Goal: Use online tool/utility: Utilize a website feature to perform a specific function

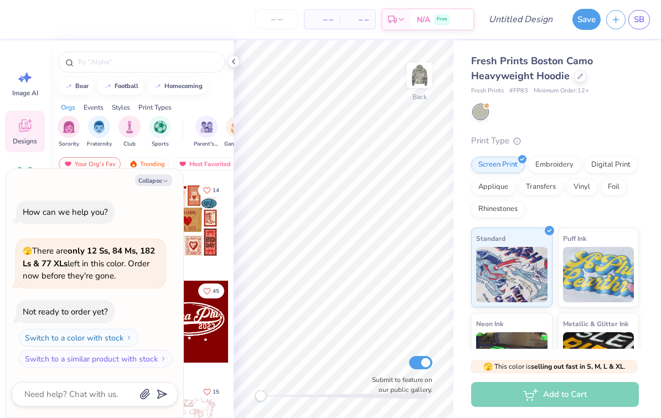
click at [165, 177] on button "Collapse" at bounding box center [153, 180] width 37 height 12
type textarea "x"
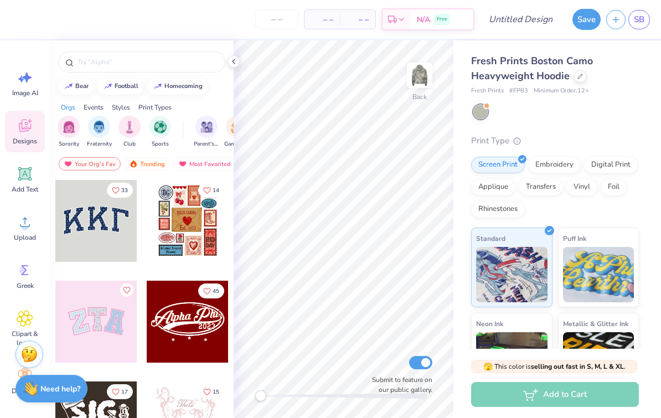
click at [29, 175] on icon at bounding box center [25, 174] width 11 height 11
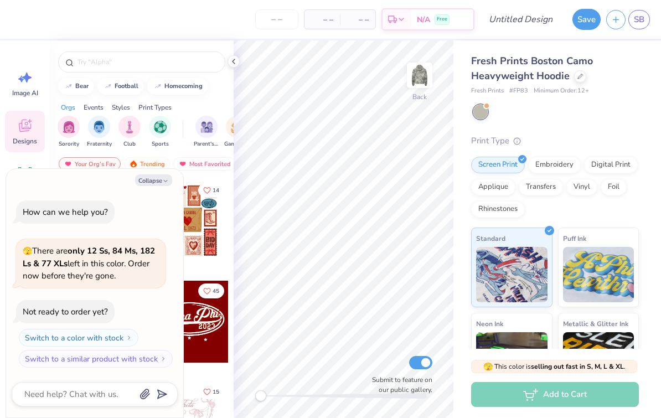
click at [169, 181] on icon "button" at bounding box center [165, 181] width 7 height 7
type textarea "x"
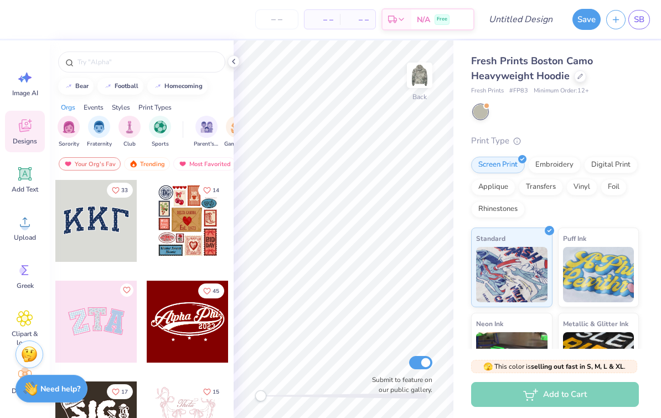
click at [32, 275] on icon at bounding box center [25, 270] width 17 height 17
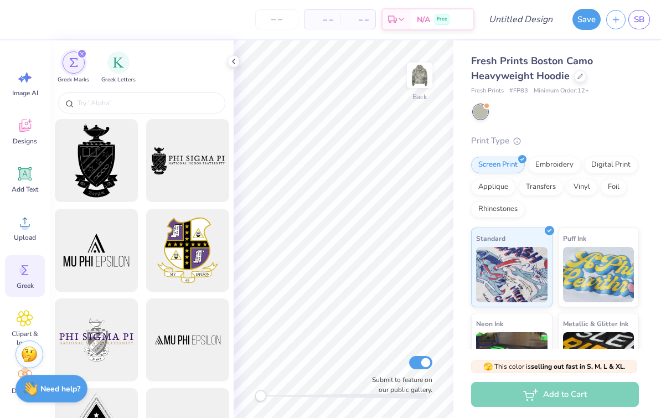
click at [121, 68] on img "filter for Greek Letters" at bounding box center [118, 62] width 11 height 11
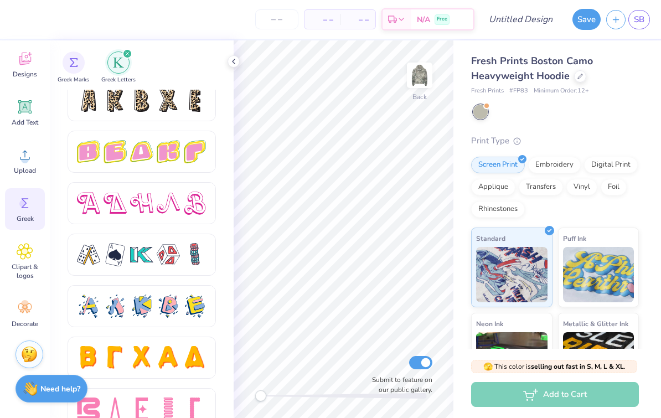
scroll to position [67, 0]
click at [34, 263] on span "Clipart & logos" at bounding box center [25, 271] width 37 height 18
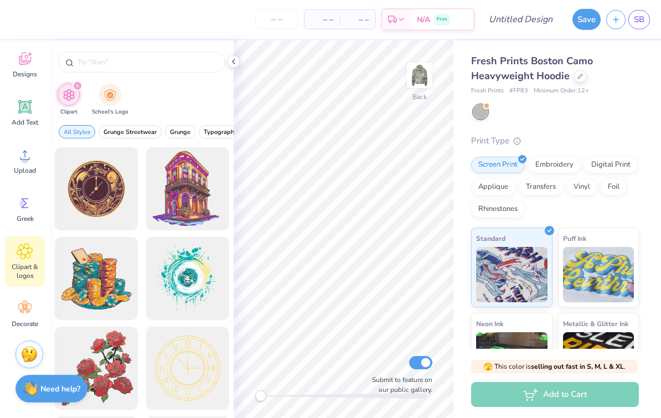
click at [25, 315] on icon at bounding box center [25, 308] width 17 height 17
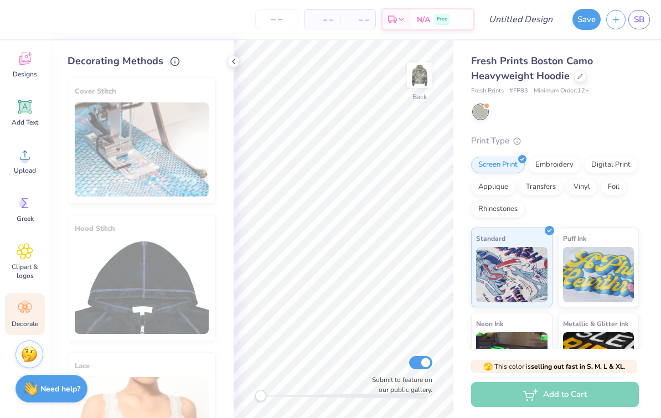
scroll to position [0, 0]
click at [34, 70] on span "Designs" at bounding box center [25, 74] width 24 height 9
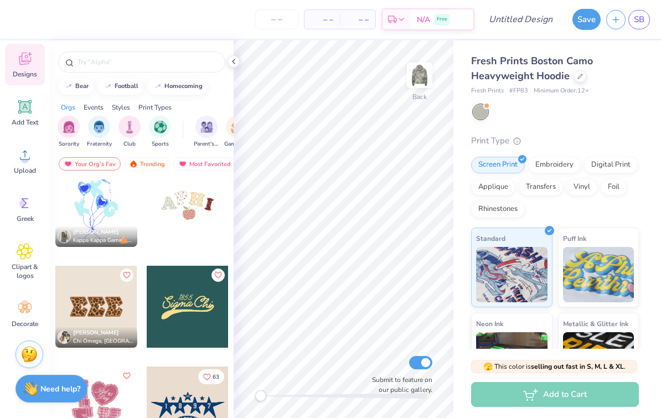
scroll to position [2435, 0]
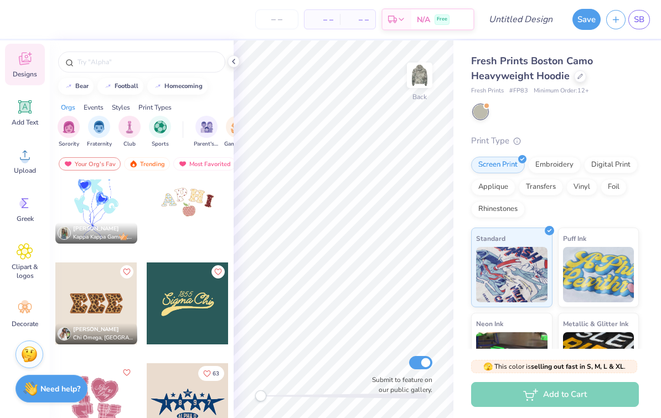
click at [237, 59] on icon at bounding box center [233, 61] width 9 height 9
